Goal: Task Accomplishment & Management: Use online tool/utility

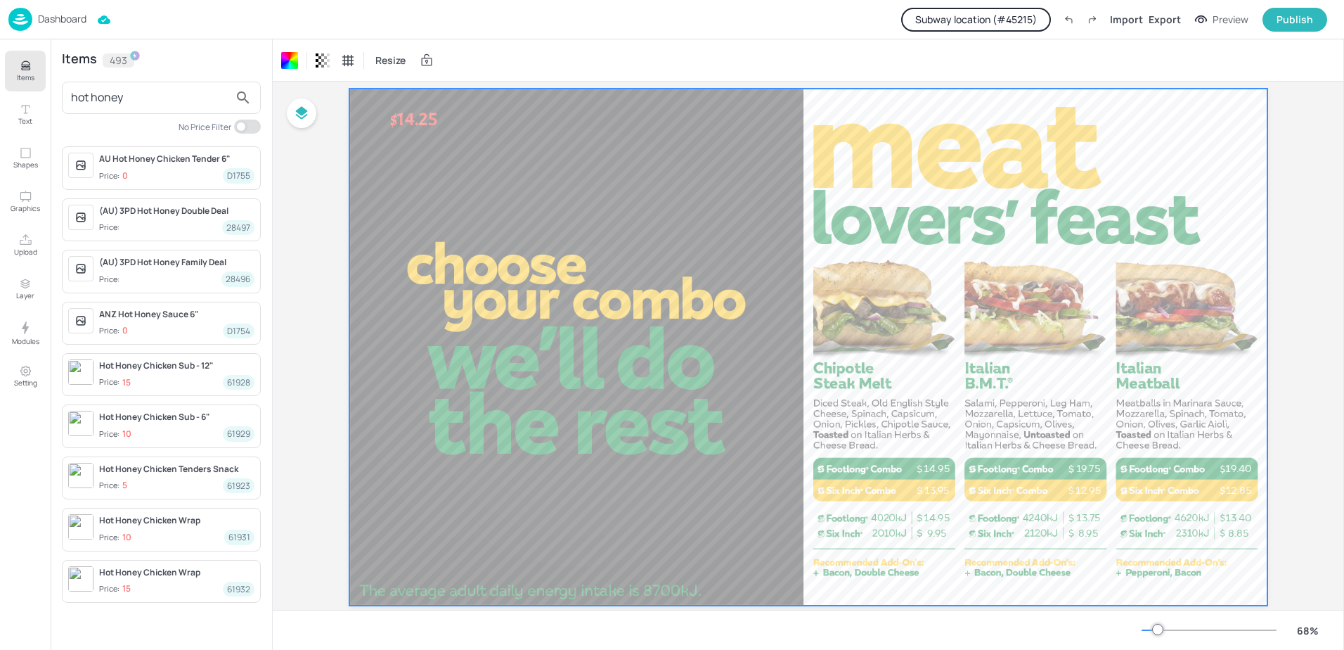
scroll to position [38, 0]
click at [117, 89] on input "hot honey" at bounding box center [150, 97] width 158 height 23
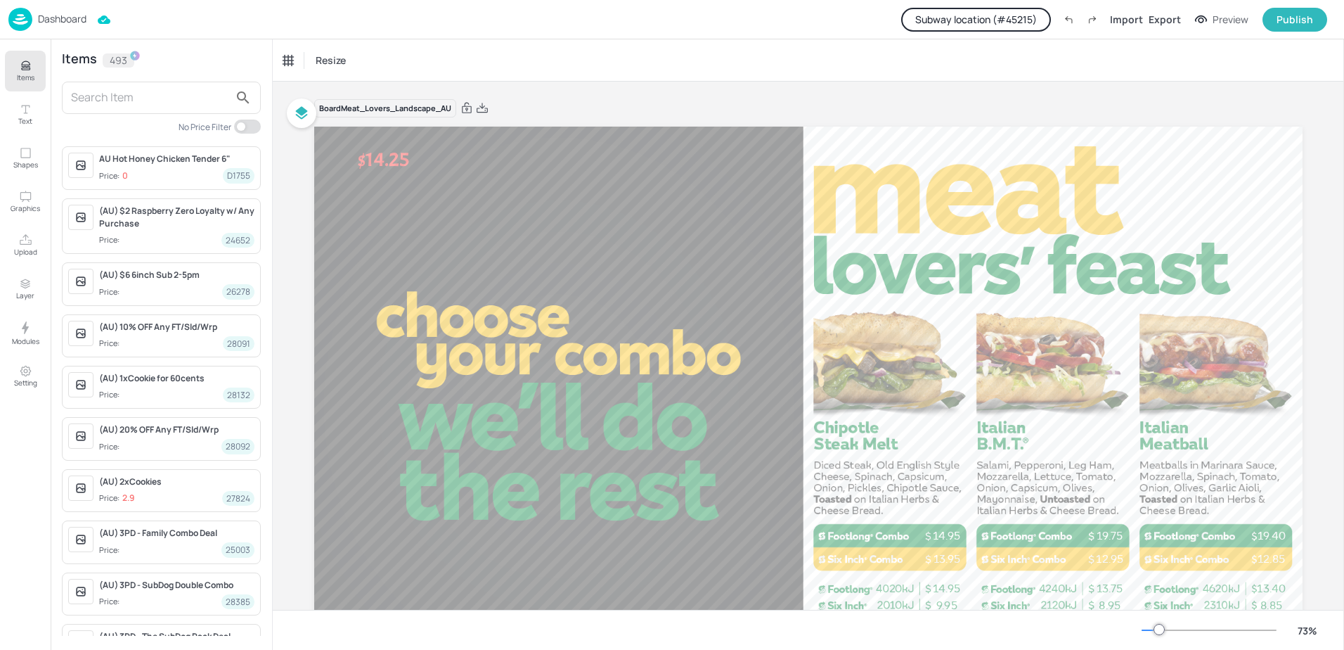
click at [124, 103] on input "text" at bounding box center [150, 97] width 158 height 23
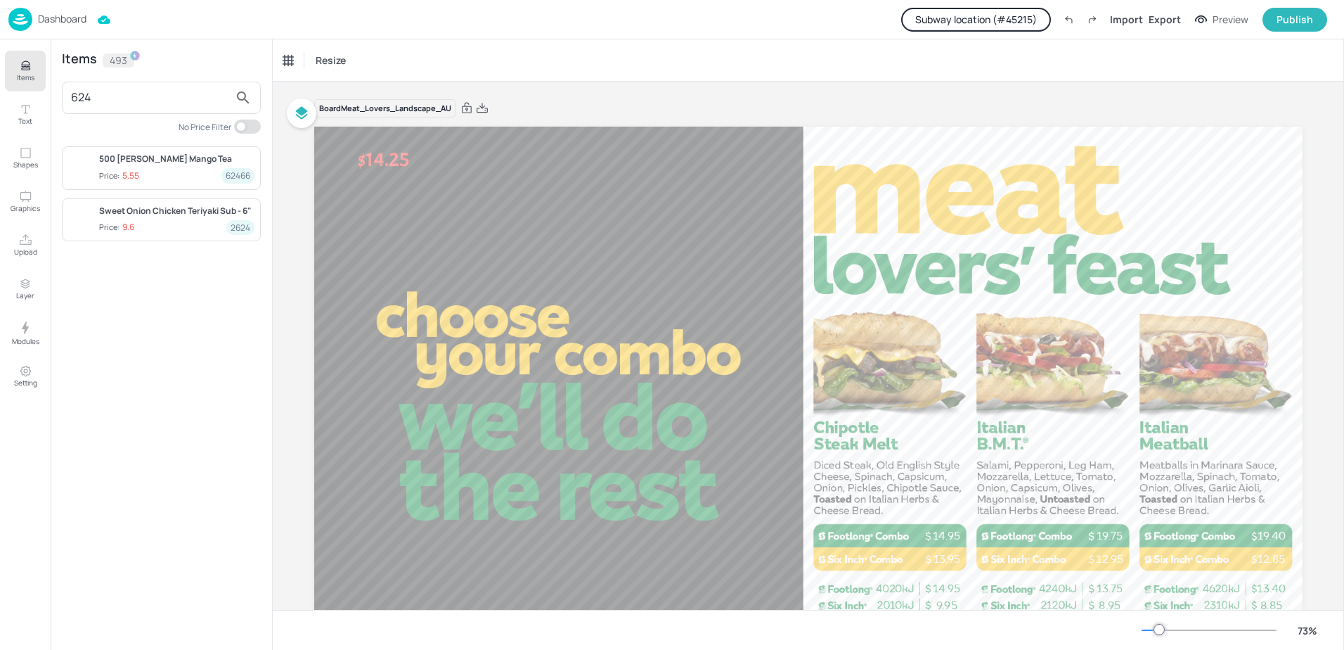
type input "624"
